Goal: Information Seeking & Learning: Learn about a topic

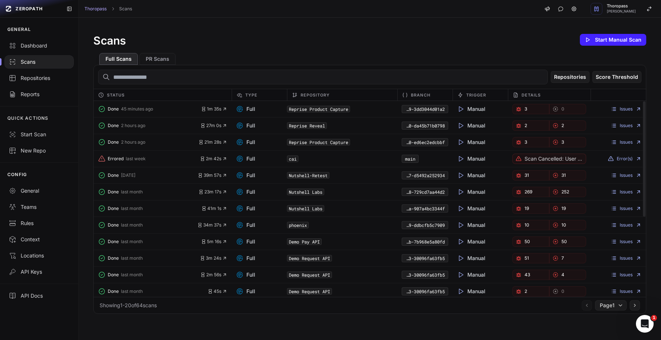
click at [314, 65] on div "Repositories Score Threshold" at bounding box center [370, 77] width 552 height 24
click at [627, 127] on link "Issues" at bounding box center [626, 126] width 31 height 6
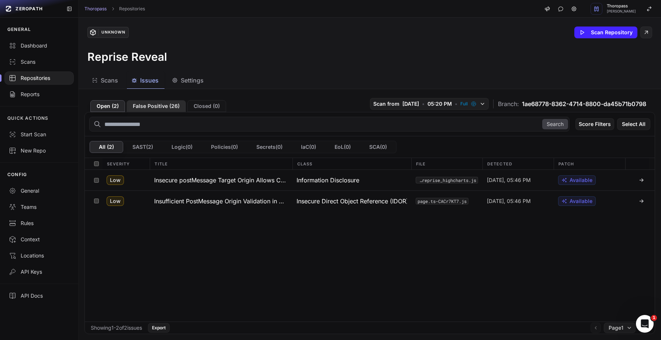
click at [167, 110] on button "False Positive ( 26 )" at bounding box center [156, 106] width 59 height 12
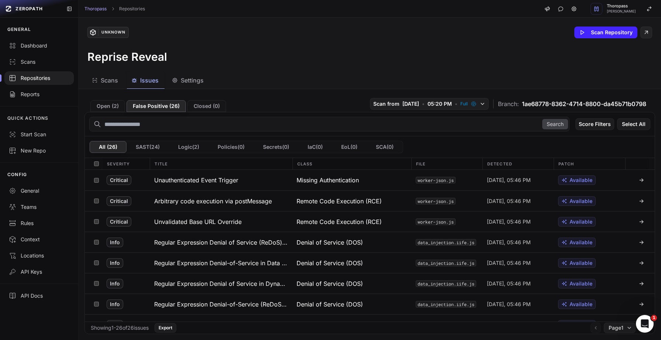
click at [33, 82] on div "Repositories" at bounding box center [39, 78] width 60 height 7
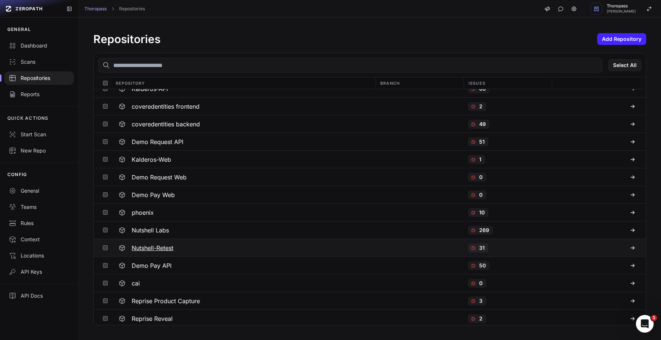
scroll to position [30, 0]
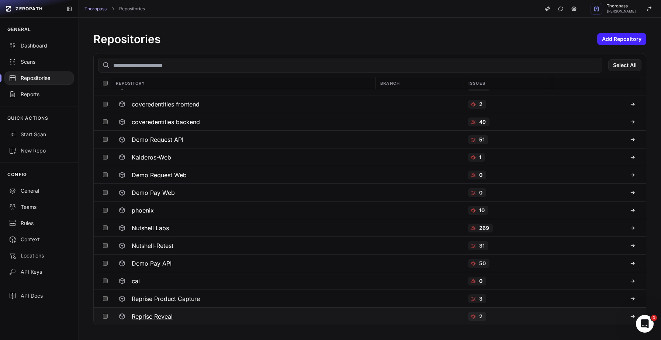
click at [630, 318] on icon at bounding box center [633, 317] width 6 height 6
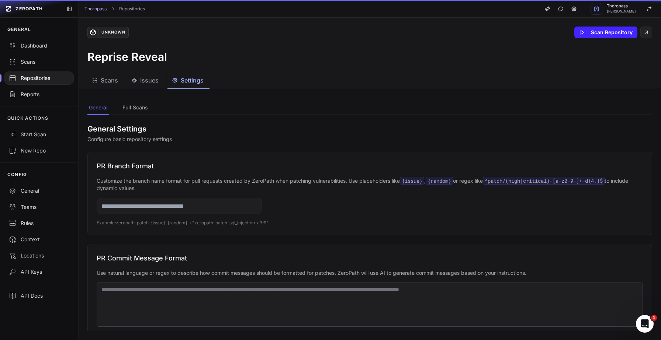
click at [188, 82] on span "Settings" at bounding box center [192, 80] width 23 height 9
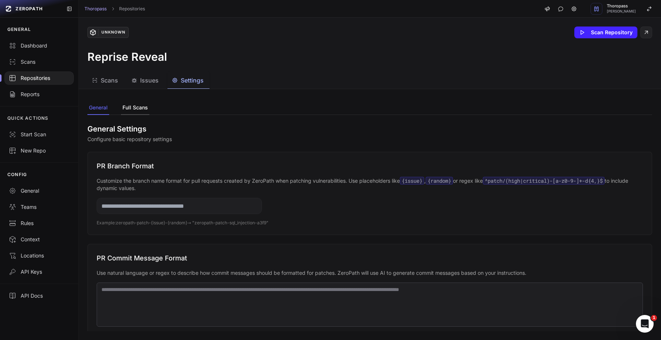
click at [135, 103] on button "Full Scans" at bounding box center [135, 108] width 28 height 14
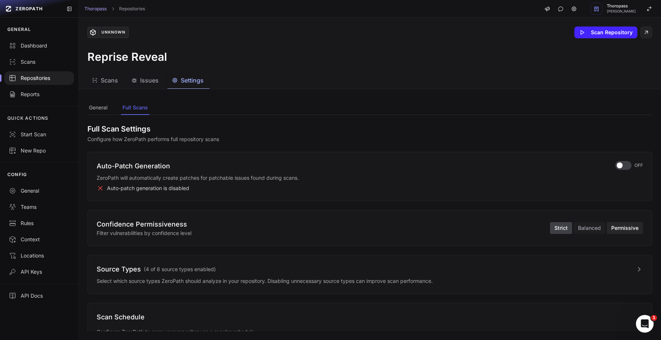
click at [609, 230] on button "Permissive" at bounding box center [625, 228] width 36 height 12
click at [613, 231] on button "Permissive" at bounding box center [625, 228] width 36 height 12
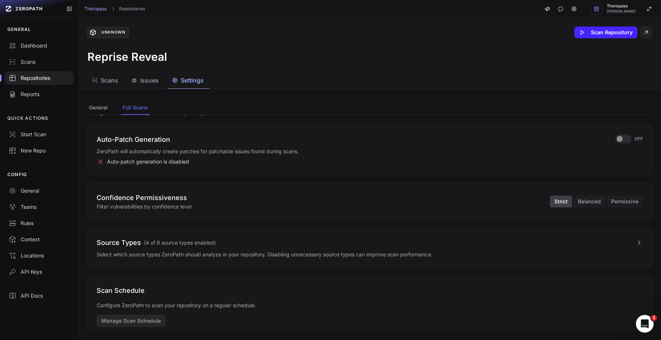
scroll to position [40, 0]
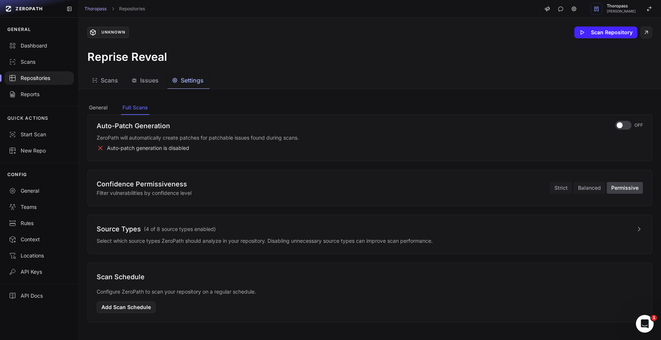
click at [35, 76] on div "Repositories" at bounding box center [39, 78] width 60 height 7
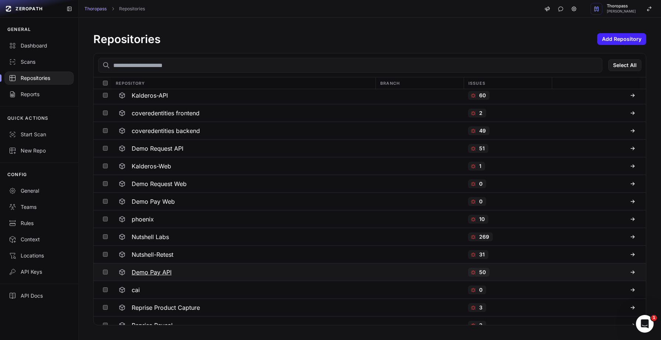
scroll to position [30, 0]
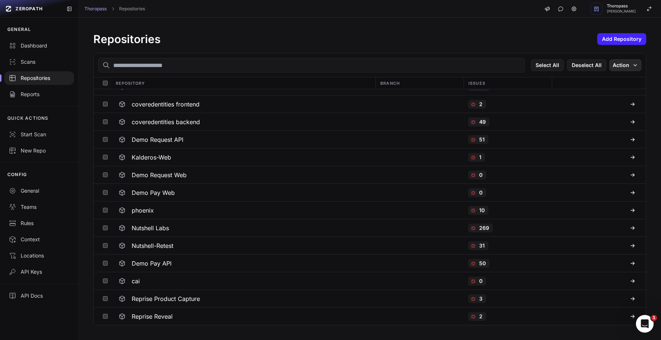
click at [617, 68] on button "Action" at bounding box center [625, 65] width 32 height 12
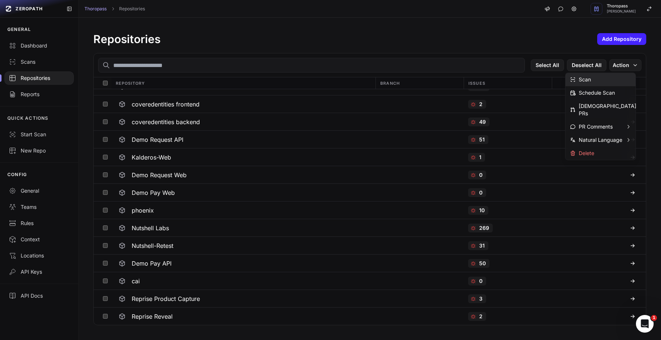
click at [596, 80] on div "Scan" at bounding box center [600, 79] width 70 height 13
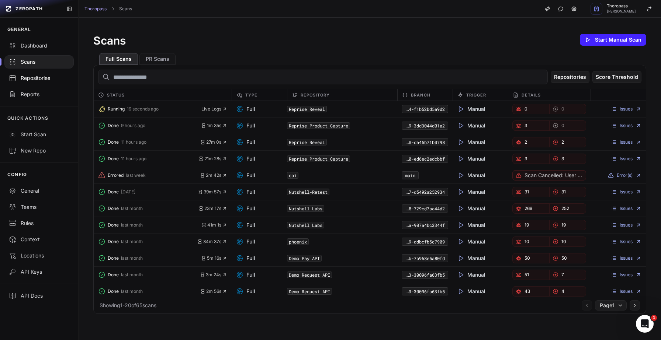
click at [46, 80] on div "Repositories" at bounding box center [39, 78] width 60 height 7
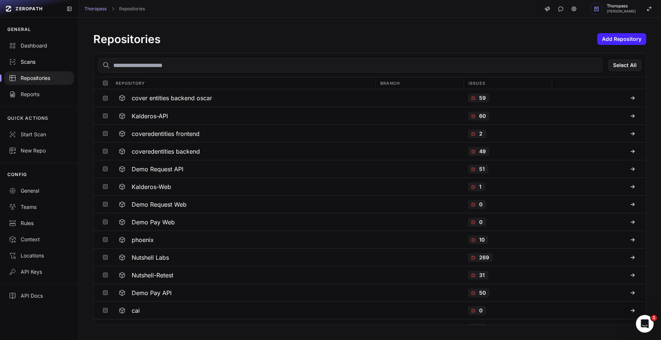
click at [26, 65] on div "Scans" at bounding box center [39, 61] width 60 height 7
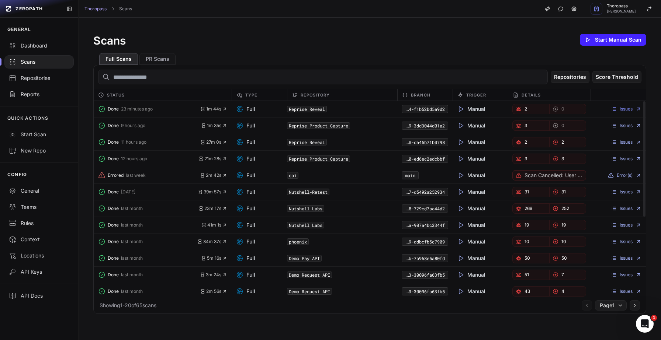
click at [622, 108] on link "Issues" at bounding box center [626, 109] width 31 height 6
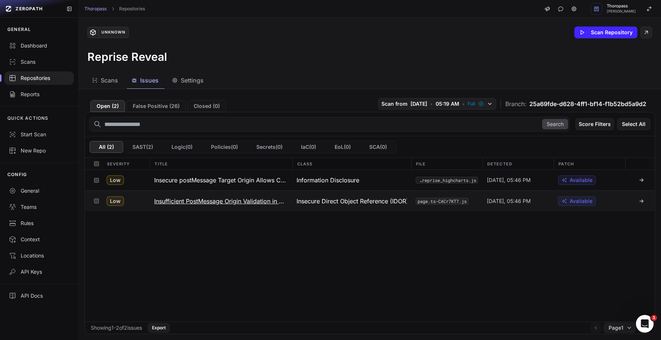
click at [638, 201] on icon at bounding box center [641, 201] width 6 height 6
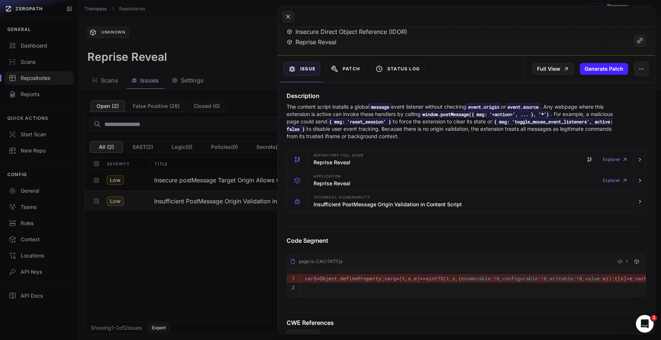
scroll to position [49, 0]
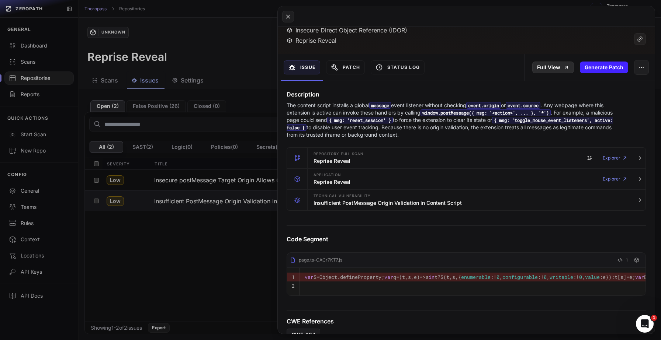
click at [550, 65] on link "Full View" at bounding box center [553, 68] width 42 height 12
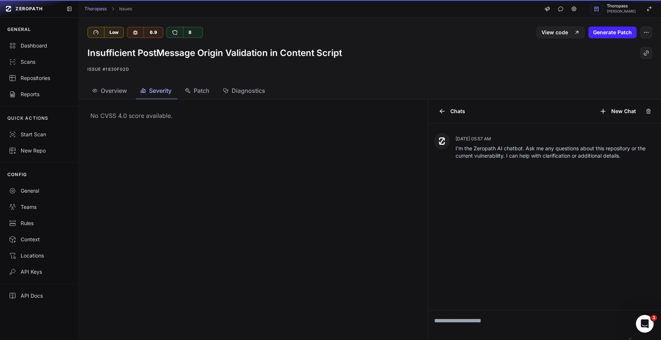
click at [158, 91] on span "Severity" at bounding box center [160, 90] width 22 height 9
click at [245, 89] on span "Diagnostics" at bounding box center [249, 90] width 34 height 9
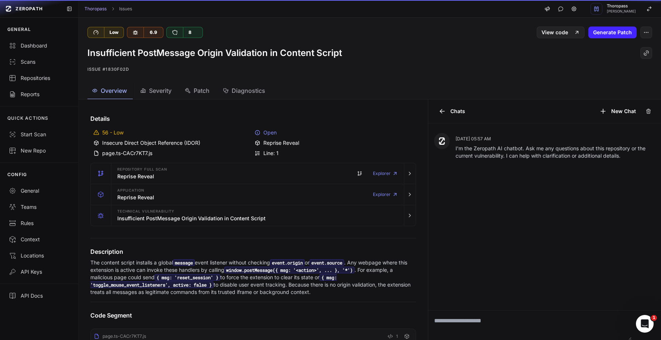
click at [125, 91] on span "Overview" at bounding box center [114, 90] width 26 height 9
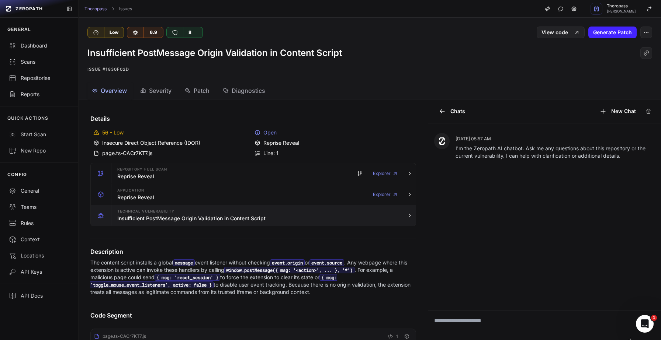
click at [317, 217] on div "Technical Vulnerability Insufficient PostMessage Origin Validation in Content S…" at bounding box center [257, 215] width 287 height 21
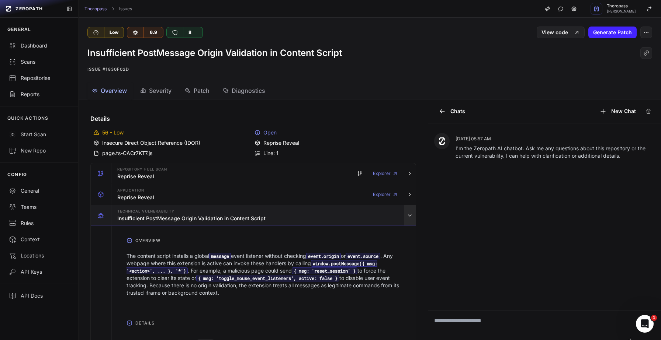
click at [407, 218] on icon "button" at bounding box center [410, 216] width 6 height 6
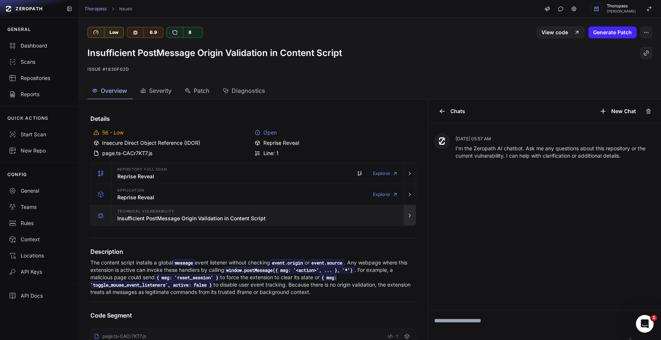
click at [407, 218] on icon "button" at bounding box center [410, 216] width 6 height 6
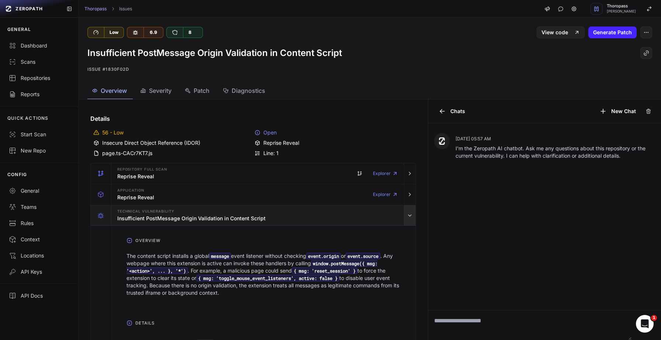
click at [407, 218] on icon "button" at bounding box center [410, 216] width 6 height 6
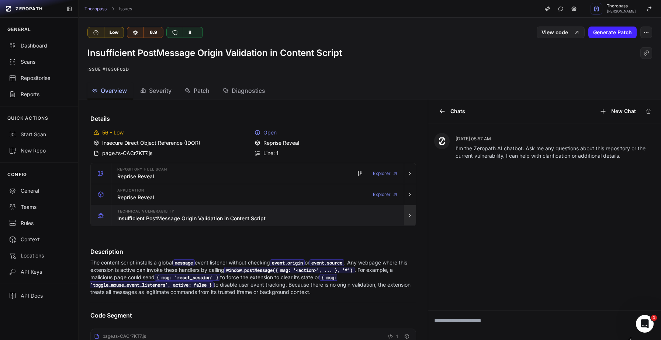
click at [407, 218] on icon "button" at bounding box center [410, 216] width 6 height 6
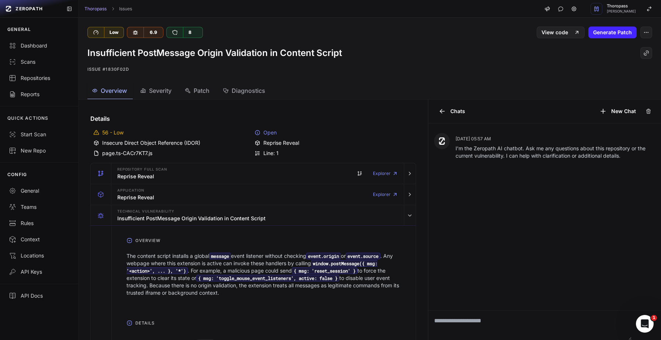
click at [153, 87] on span "Severity" at bounding box center [160, 90] width 22 height 9
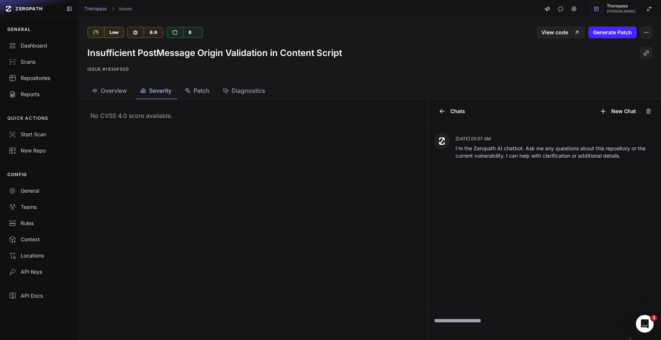
click at [110, 87] on span "Overview" at bounding box center [114, 90] width 26 height 9
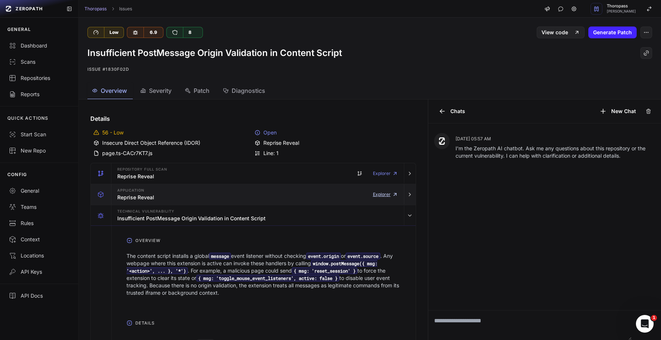
click at [379, 195] on link "Explorer" at bounding box center [385, 194] width 25 height 15
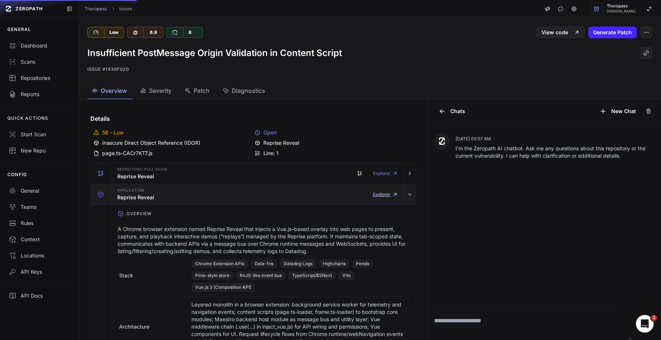
click at [373, 193] on link "Explorer" at bounding box center [385, 194] width 25 height 15
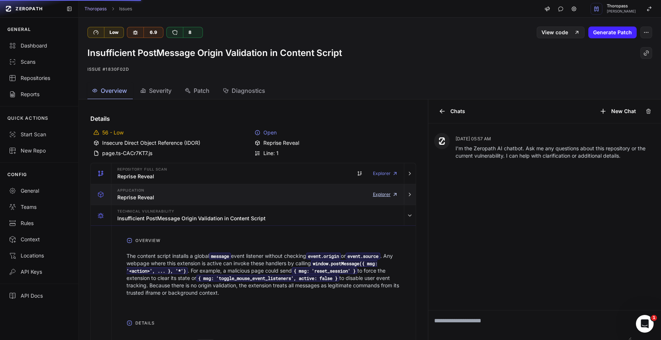
click at [373, 193] on link "Explorer" at bounding box center [385, 194] width 25 height 15
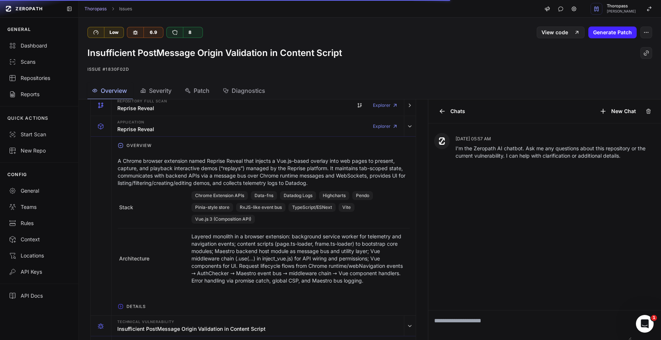
scroll to position [123, 0]
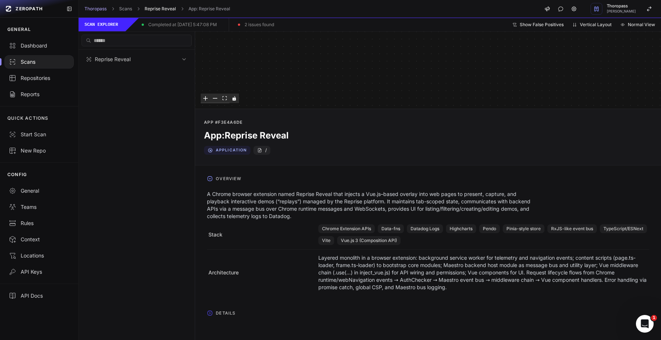
click at [172, 11] on link "Reprise Reveal" at bounding box center [160, 9] width 31 height 6
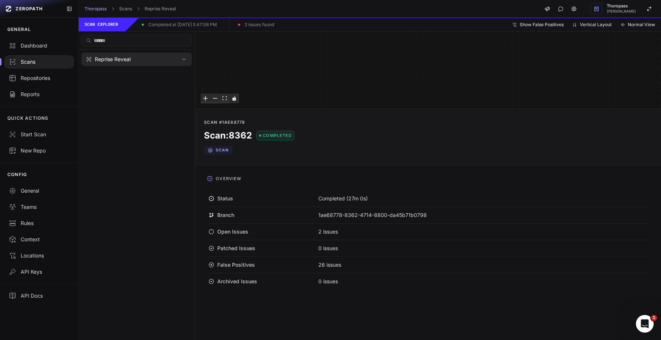
click at [23, 63] on div "Scans" at bounding box center [39, 61] width 60 height 7
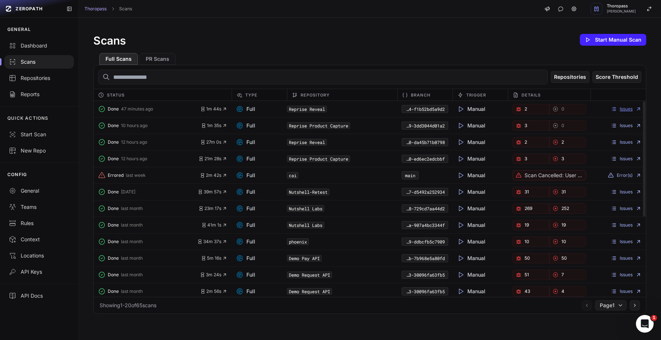
click at [620, 111] on link "Issues" at bounding box center [626, 109] width 31 height 6
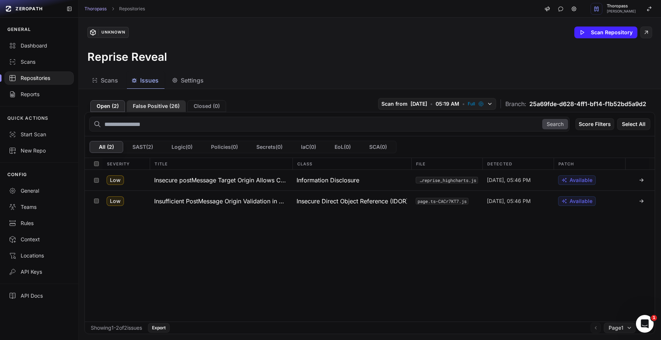
click at [160, 105] on button "False Positive ( 26 )" at bounding box center [156, 106] width 59 height 12
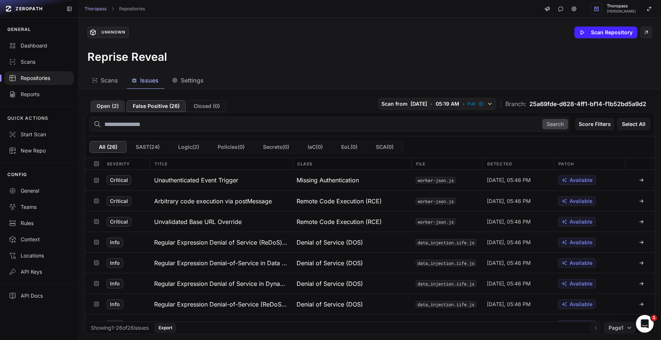
click at [111, 107] on button "Open ( 2 )" at bounding box center [107, 106] width 35 height 12
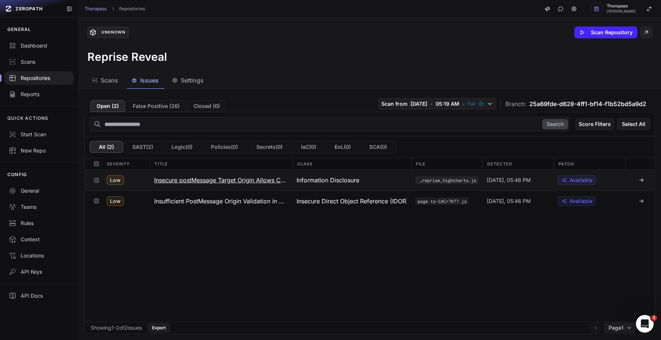
click at [602, 178] on div "Available" at bounding box center [589, 180] width 71 height 21
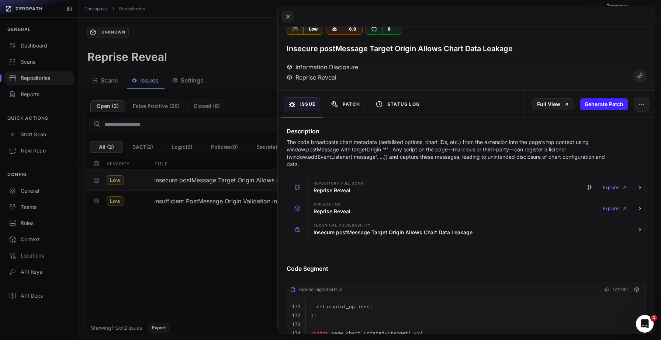
scroll to position [9, 0]
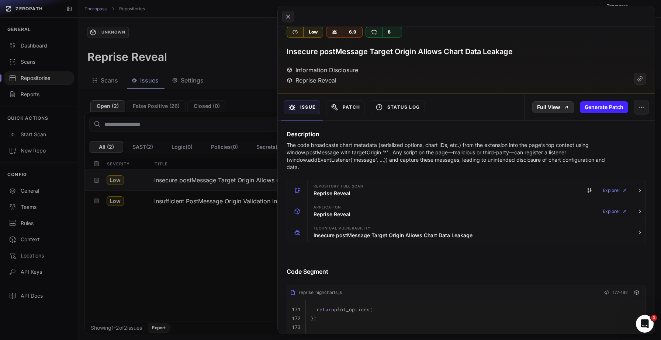
click at [542, 110] on link "Full View" at bounding box center [553, 107] width 42 height 12
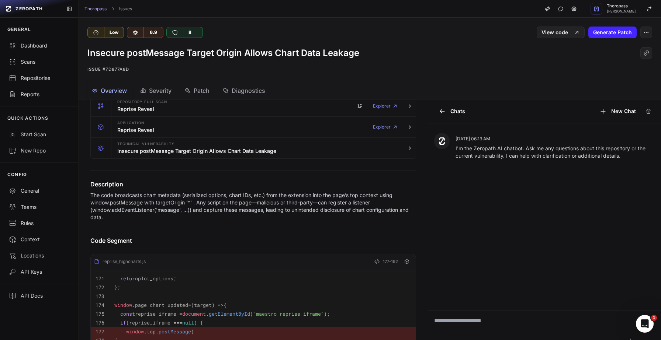
scroll to position [68, 0]
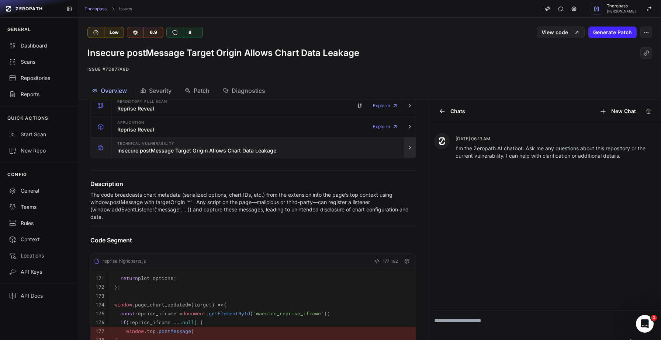
click at [407, 148] on icon "button" at bounding box center [410, 148] width 6 height 6
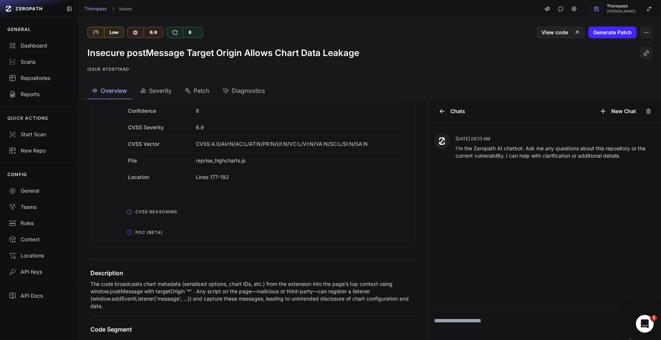
scroll to position [235, 0]
click at [128, 233] on icon "button" at bounding box center [130, 234] width 6 height 6
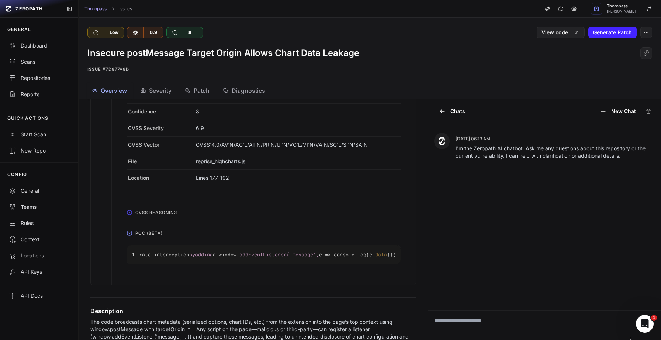
scroll to position [0, 150]
drag, startPoint x: 207, startPoint y: 256, endPoint x: 408, endPoint y: 261, distance: 201.5
click at [408, 261] on div "Details 56 - Low Open Information Disclosure Reprise Reveal utils/third-party/r…" at bounding box center [253, 82] width 343 height 406
copy tbody "1 Not applicable—any page script can demonstrate interception by adding a"
click at [31, 60] on div "Scans" at bounding box center [39, 61] width 60 height 7
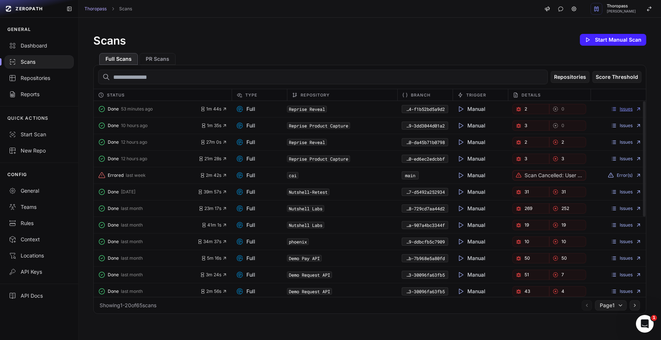
click at [624, 108] on link "Issues" at bounding box center [626, 109] width 31 height 6
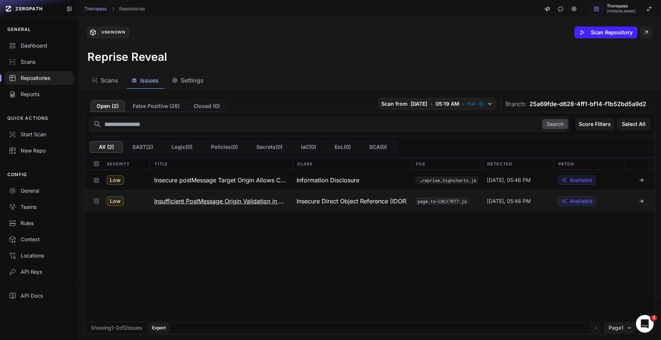
click at [605, 199] on div "Available" at bounding box center [589, 201] width 71 height 20
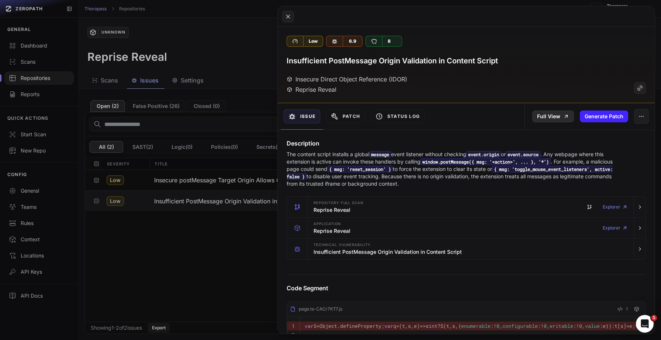
click at [538, 120] on link "Full View" at bounding box center [553, 117] width 42 height 12
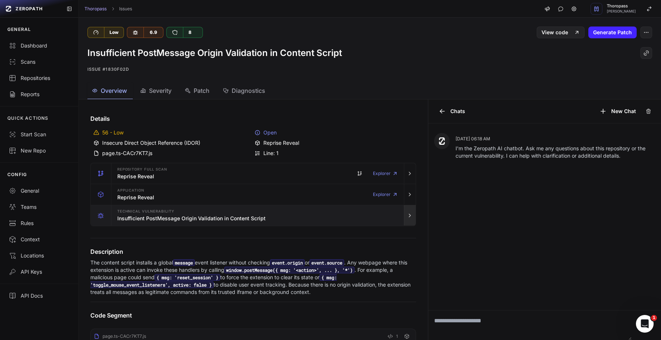
click at [409, 217] on icon "button" at bounding box center [409, 215] width 1 height 3
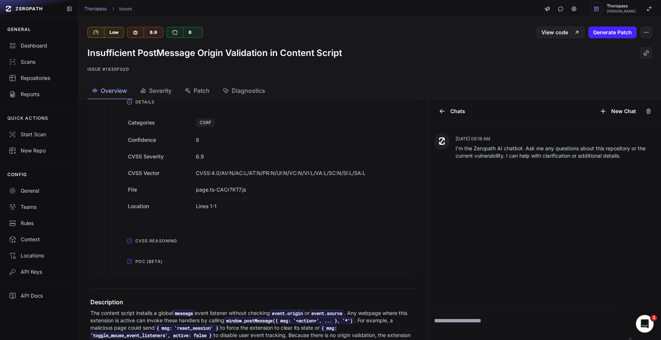
scroll to position [223, 0]
click at [165, 262] on span "POC (Beta)" at bounding box center [148, 261] width 33 height 12
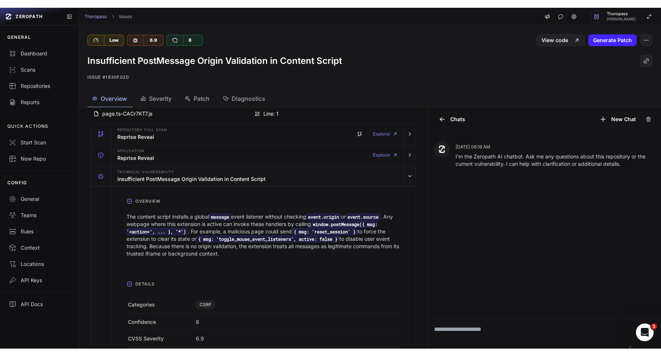
scroll to position [0, 0]
